Goal: Use online tool/utility: Utilize a website feature to perform a specific function

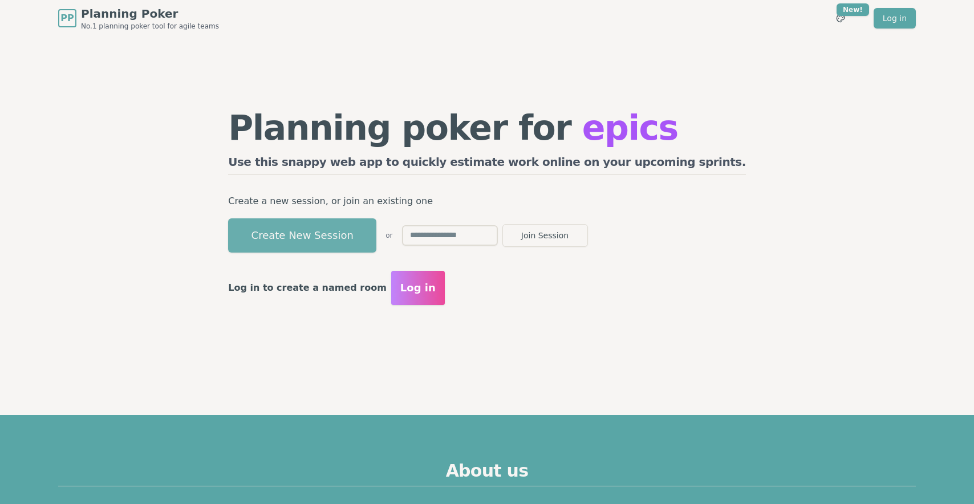
click at [376, 241] on button "Create New Session" at bounding box center [302, 235] width 148 height 34
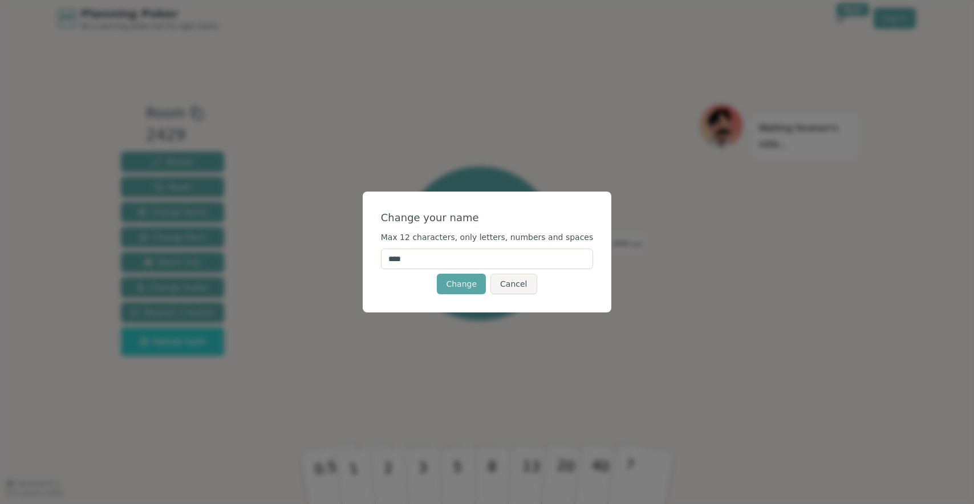
click at [439, 259] on input "****" at bounding box center [487, 259] width 213 height 21
click at [446, 283] on button "Change" at bounding box center [461, 284] width 49 height 21
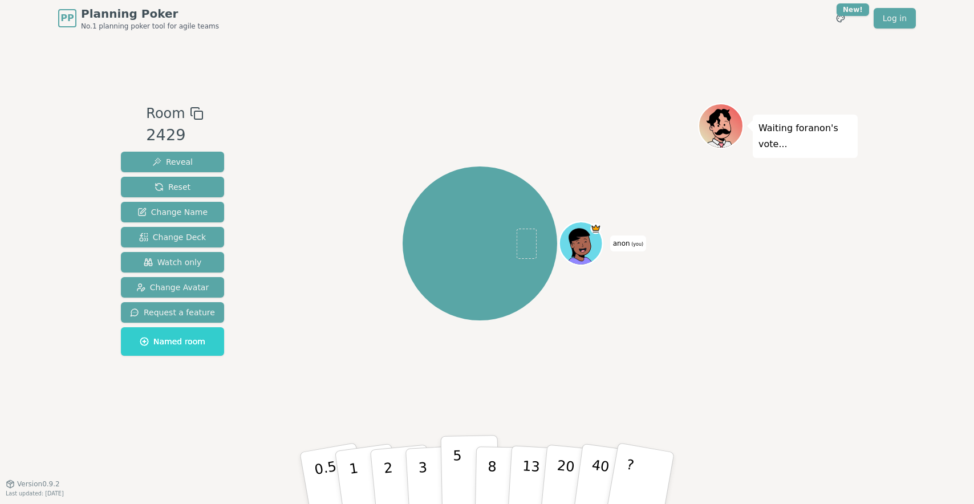
click at [455, 464] on p "5" at bounding box center [458, 478] width 10 height 62
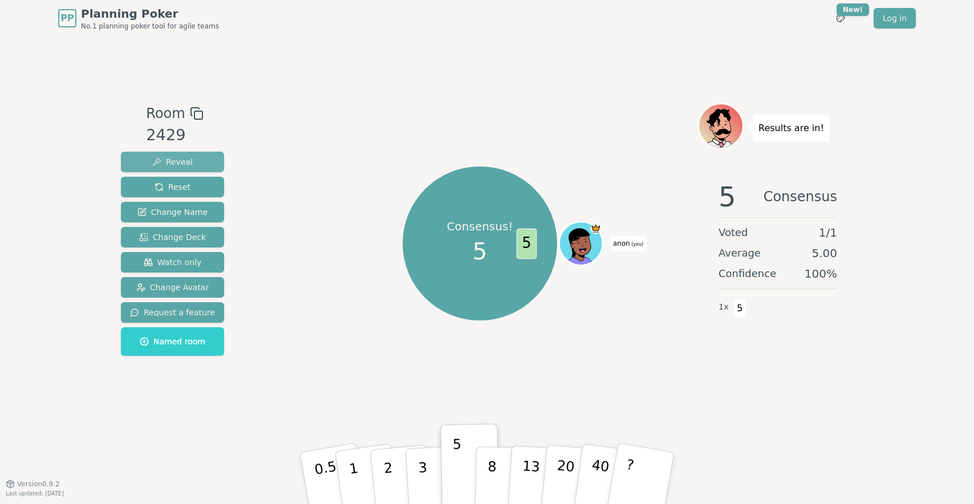
click at [203, 162] on button "Reveal" at bounding box center [172, 162] width 103 height 21
click at [200, 181] on button "Reset" at bounding box center [172, 187] width 103 height 21
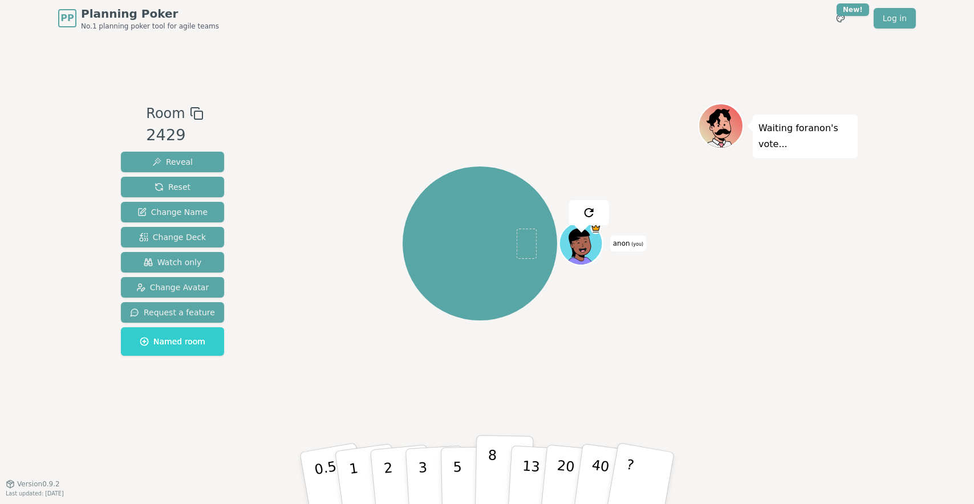
click at [483, 461] on button "8" at bounding box center [504, 478] width 59 height 87
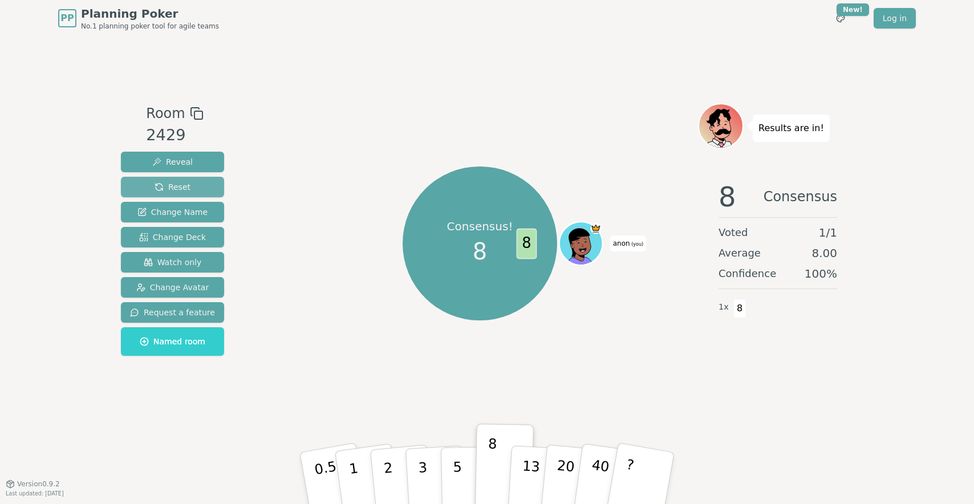
click at [189, 184] on button "Reset" at bounding box center [172, 187] width 103 height 21
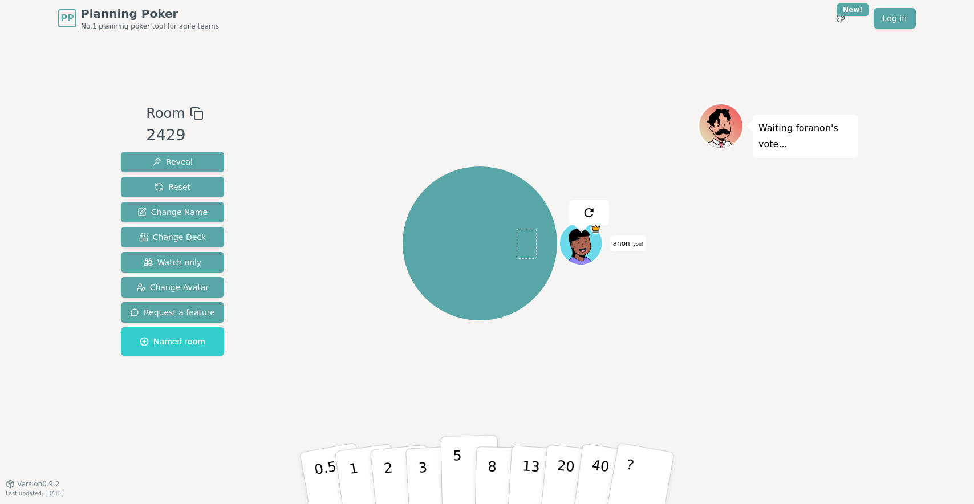
click at [446, 458] on button "5" at bounding box center [470, 478] width 59 height 87
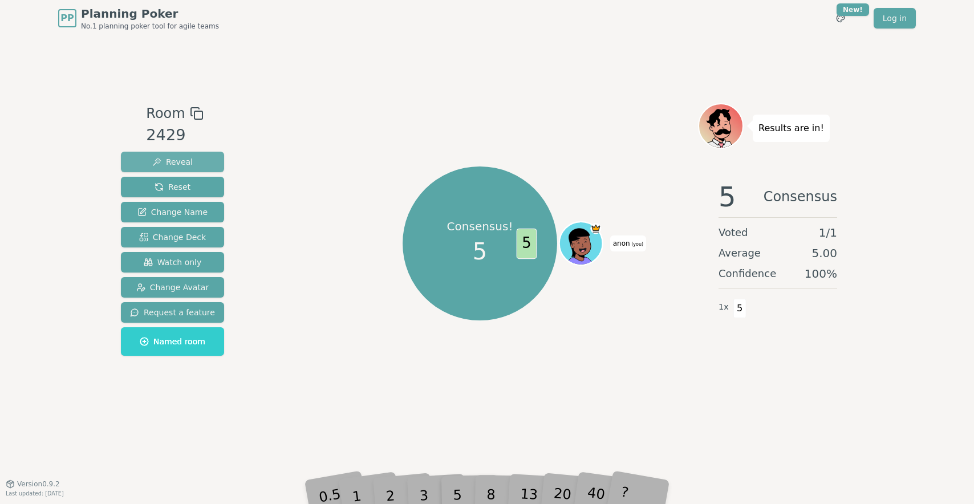
click at [184, 166] on span "Reveal" at bounding box center [172, 161] width 40 height 11
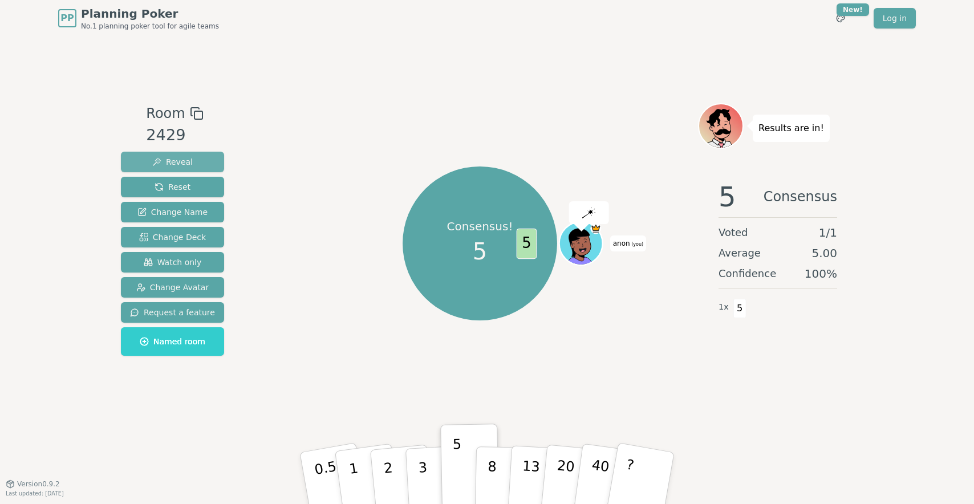
click at [184, 166] on span "Reveal" at bounding box center [172, 161] width 40 height 11
click at [513, 482] on button "13" at bounding box center [538, 478] width 62 height 89
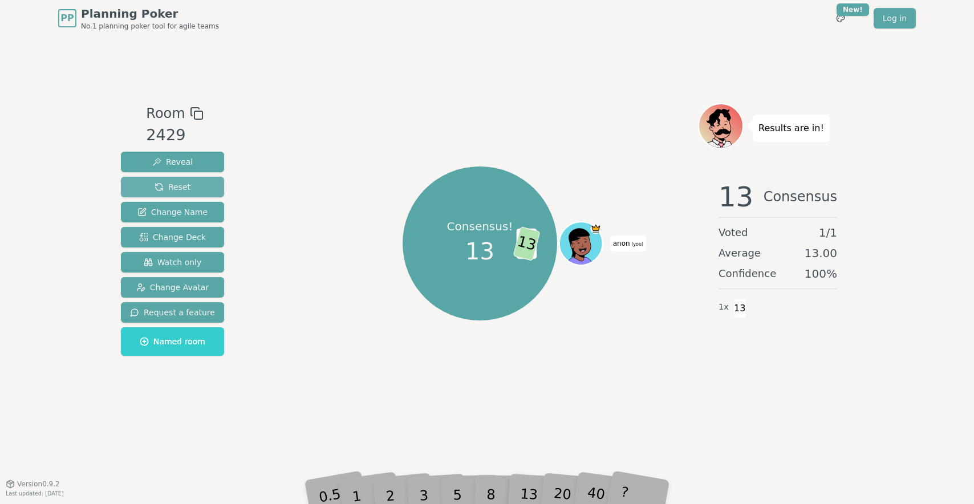
click at [196, 182] on button "Reset" at bounding box center [172, 187] width 103 height 21
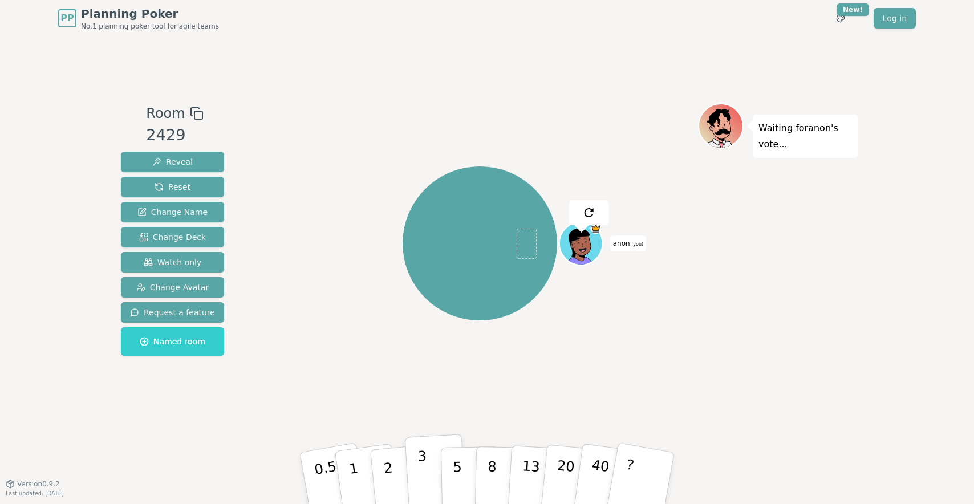
click at [417, 478] on button "3" at bounding box center [436, 478] width 62 height 89
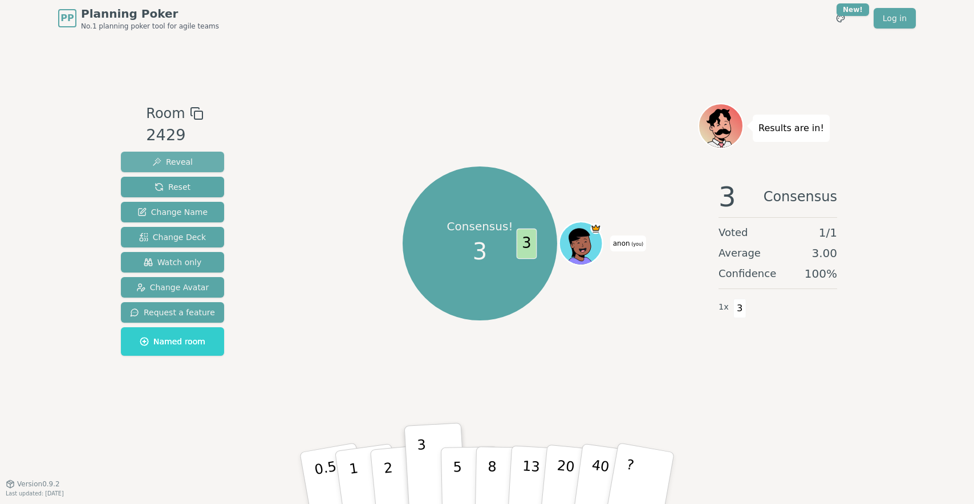
click at [200, 161] on button "Reveal" at bounding box center [172, 162] width 103 height 21
